Goal: Task Accomplishment & Management: Manage account settings

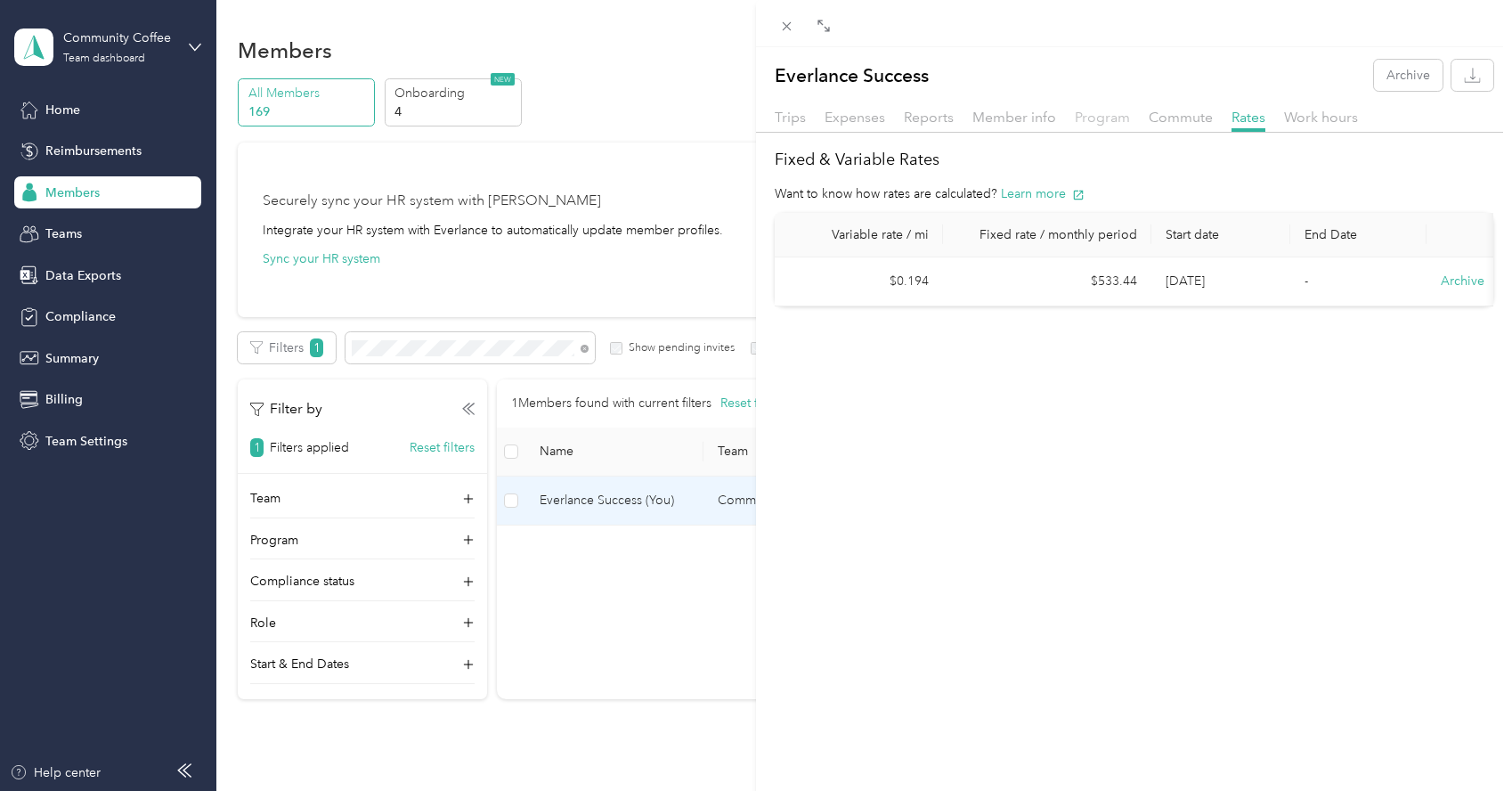
click at [1085, 121] on span "Program" at bounding box center [1102, 117] width 55 height 17
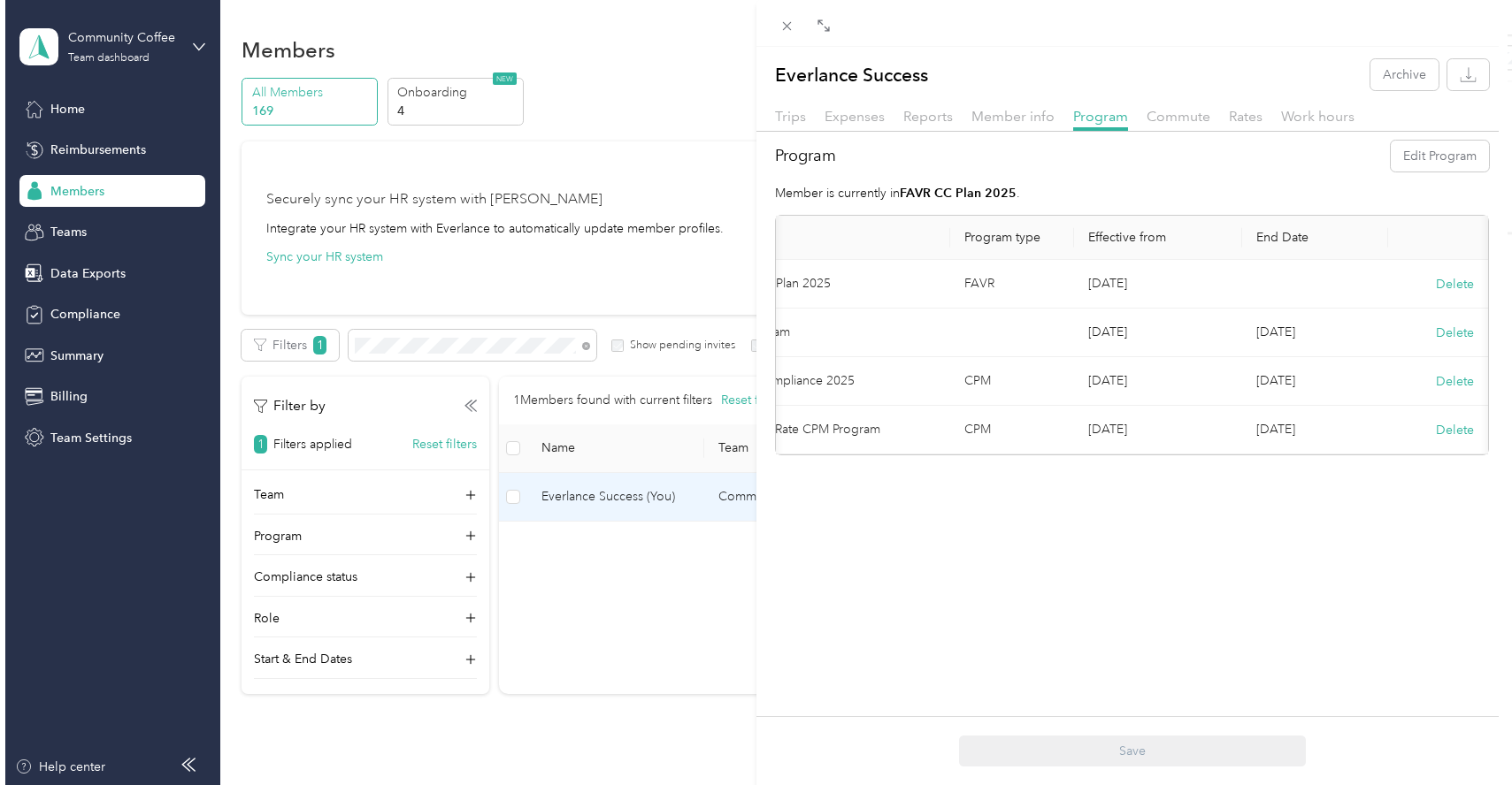
scroll to position [0, 115]
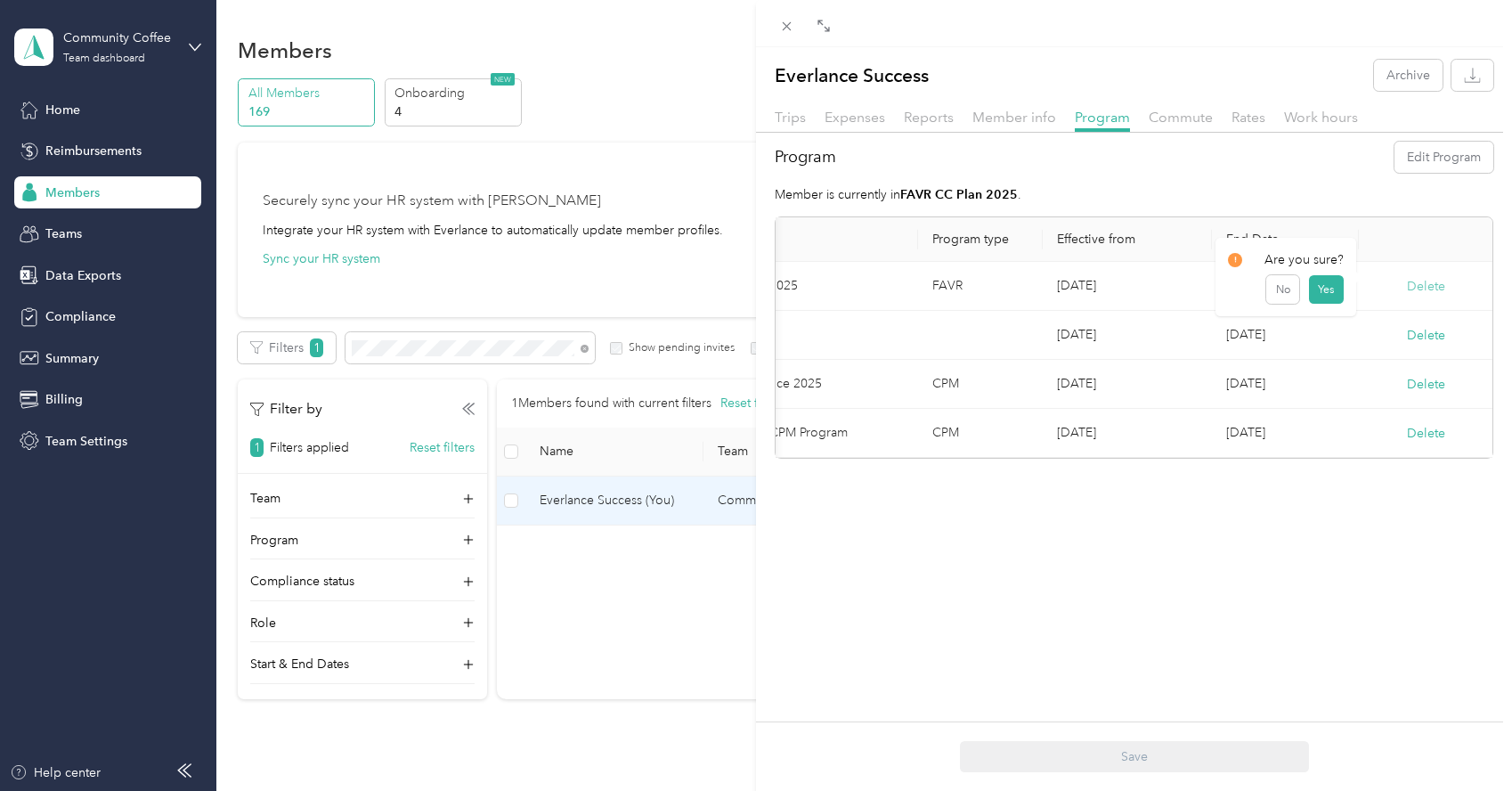
click at [1415, 287] on button "Delete" at bounding box center [1426, 286] width 39 height 19
click at [1324, 299] on button "Yes" at bounding box center [1325, 298] width 35 height 29
